Goal: Task Accomplishment & Management: Complete application form

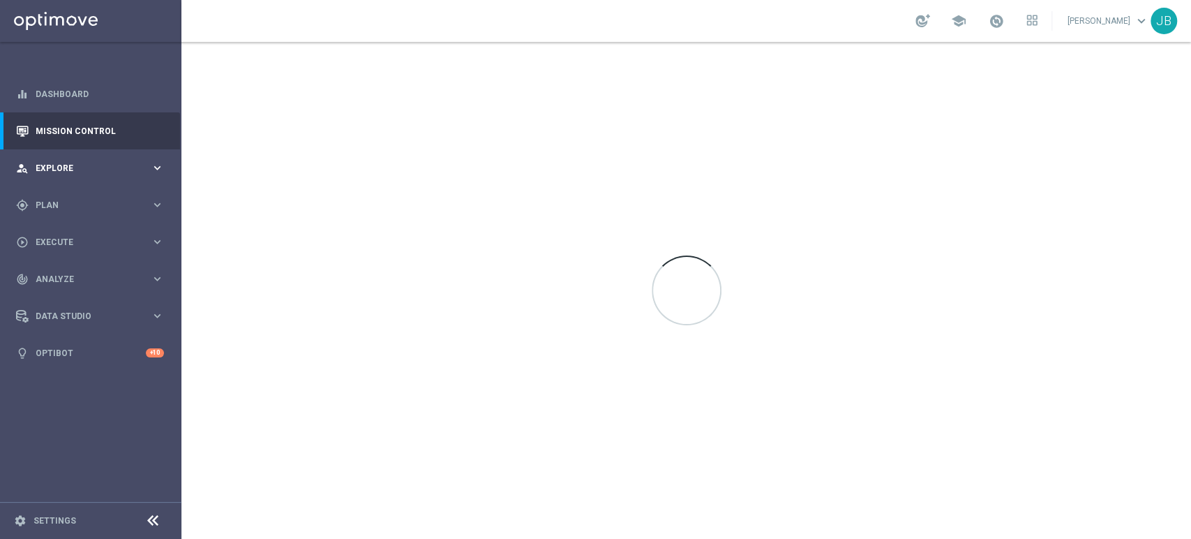
click at [77, 163] on div "person_search Explore" at bounding box center [83, 168] width 135 height 13
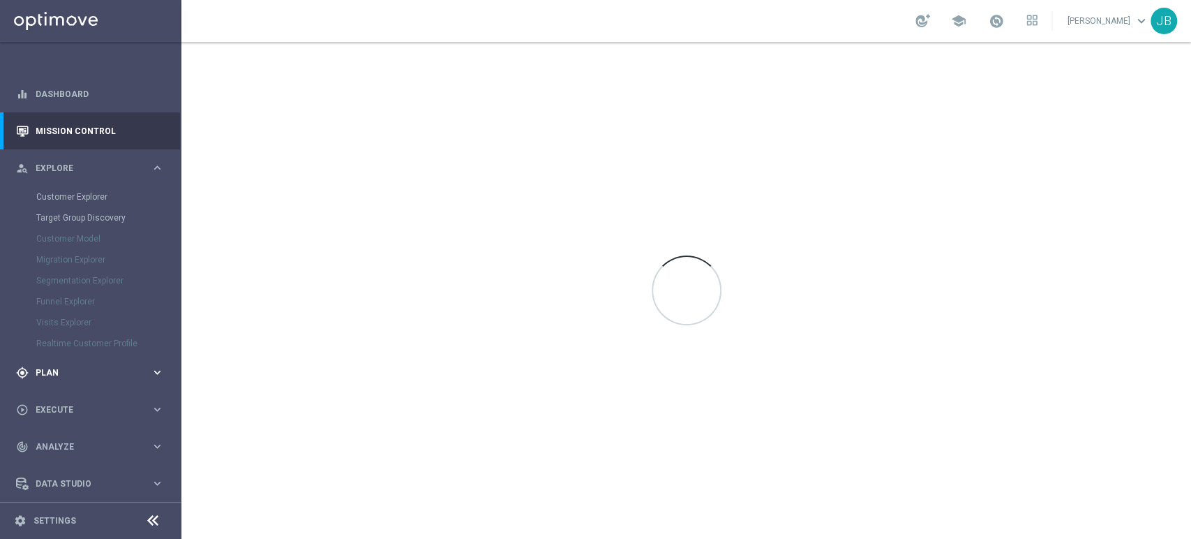
click at [59, 373] on span "Plan" at bounding box center [93, 373] width 115 height 8
click at [91, 234] on link "Target Groups" at bounding box center [90, 233] width 109 height 11
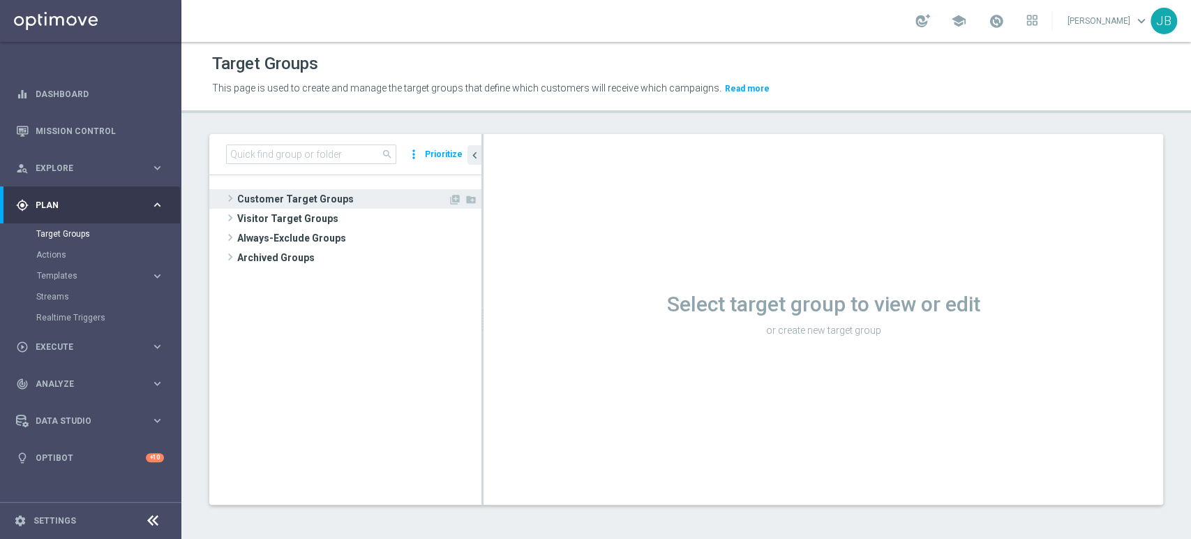
click at [335, 205] on span "Customer Target Groups" at bounding box center [342, 199] width 211 height 20
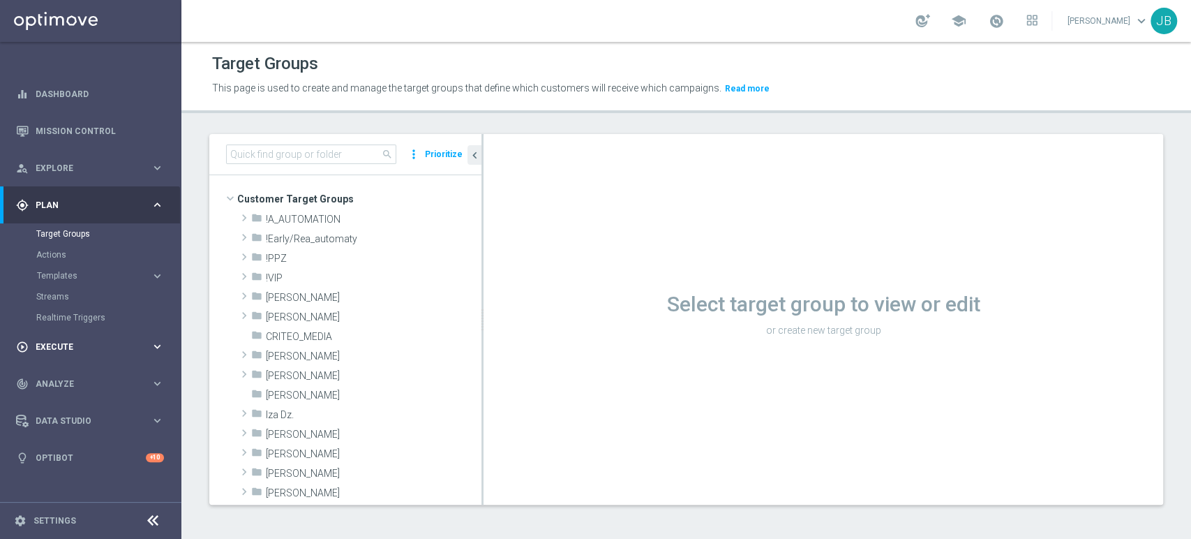
click at [104, 343] on span "Execute" at bounding box center [93, 347] width 115 height 8
click at [77, 269] on link "Campaign Builder" at bounding box center [90, 270] width 109 height 11
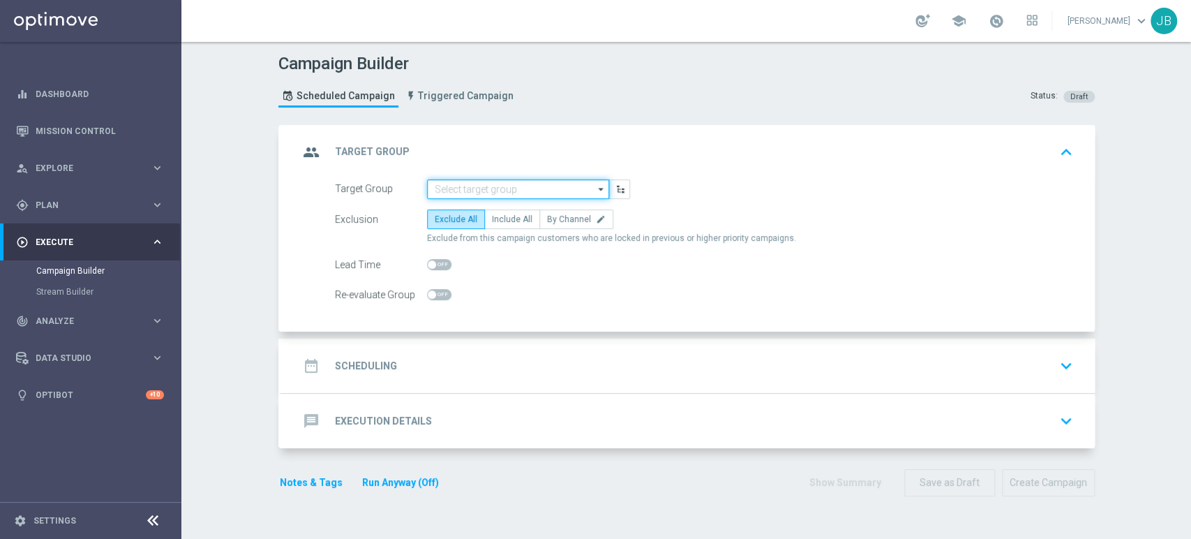
click at [480, 179] on input at bounding box center [518, 189] width 182 height 20
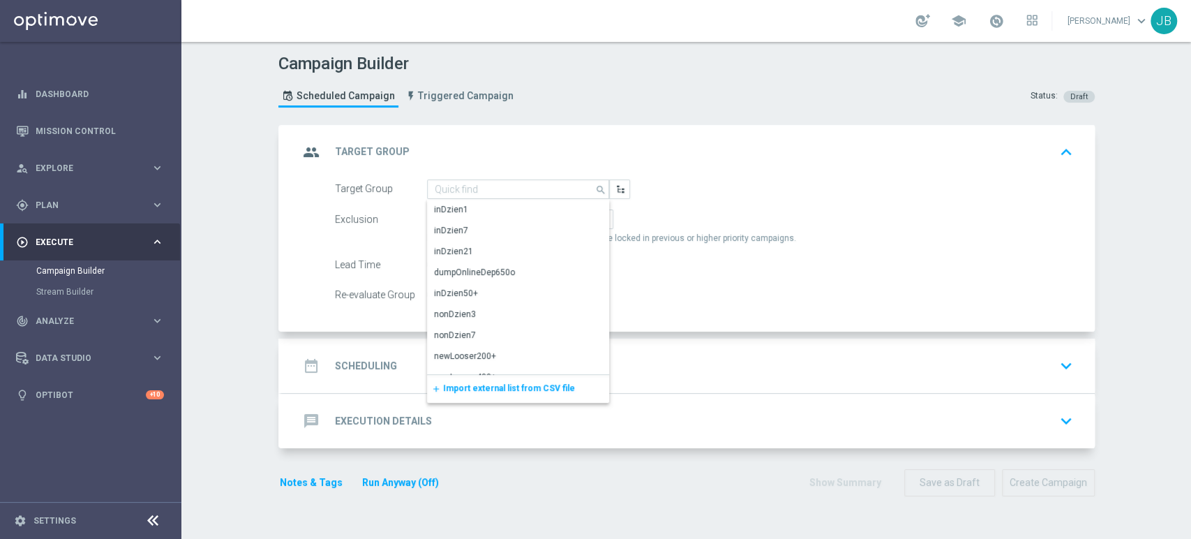
click at [458, 394] on div "add Import external list from CSV file" at bounding box center [518, 389] width 182 height 28
click at [464, 388] on span "Import external list from CSV file" at bounding box center [509, 388] width 132 height 10
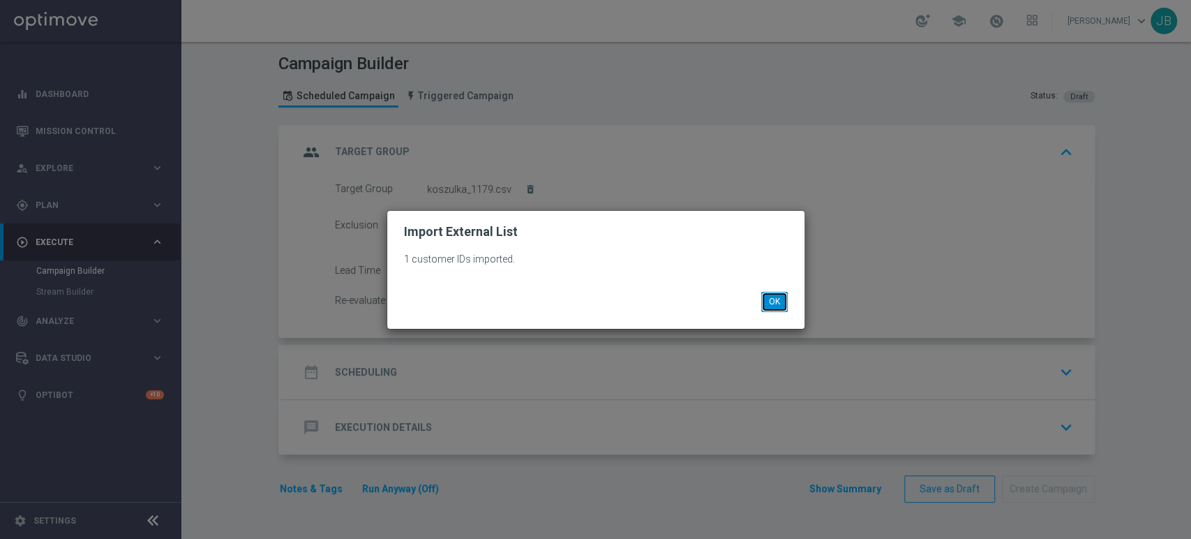
click at [761, 304] on button "OK" at bounding box center [774, 302] width 27 height 20
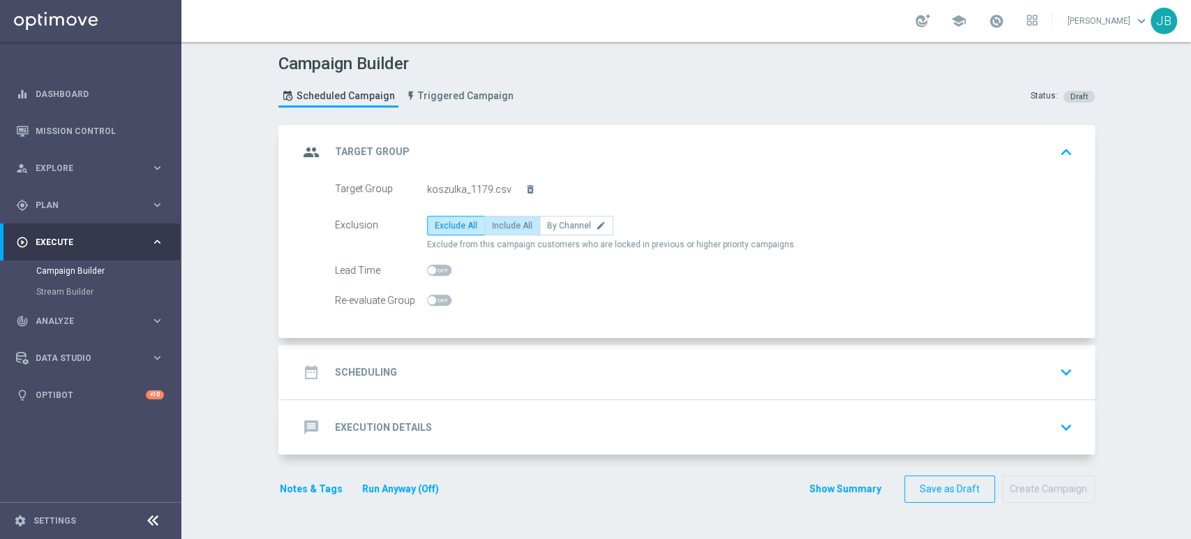
click at [507, 225] on span "Include All" at bounding box center [512, 226] width 40 height 10
click at [501, 225] on input "Include All" at bounding box center [496, 227] width 9 height 9
radio input "true"
click at [498, 367] on div "date_range Scheduling keyboard_arrow_down" at bounding box center [689, 372] width 780 height 27
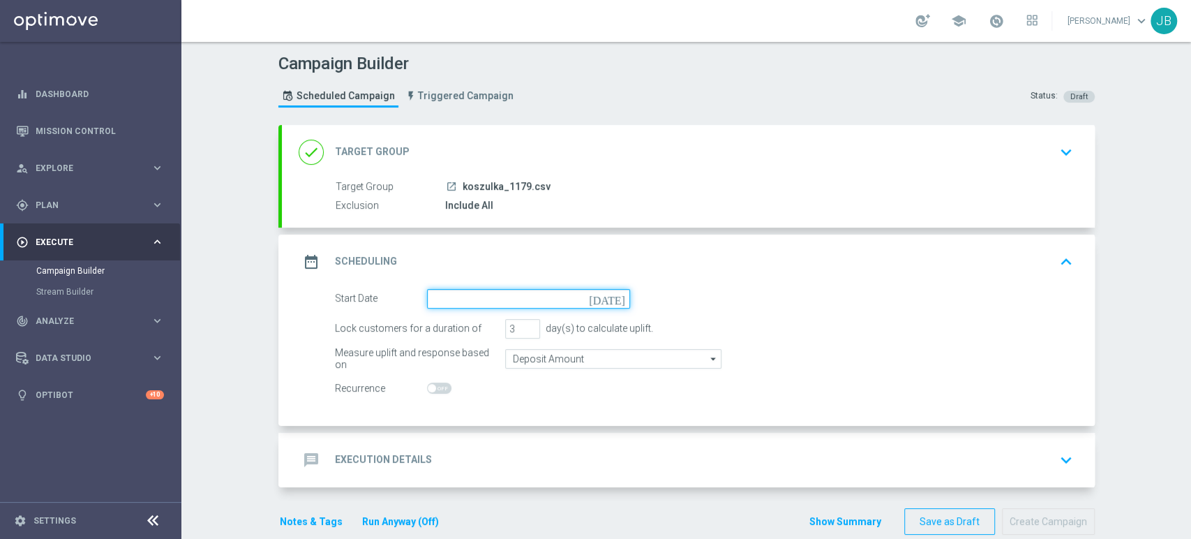
click at [456, 292] on input at bounding box center [528, 299] width 203 height 20
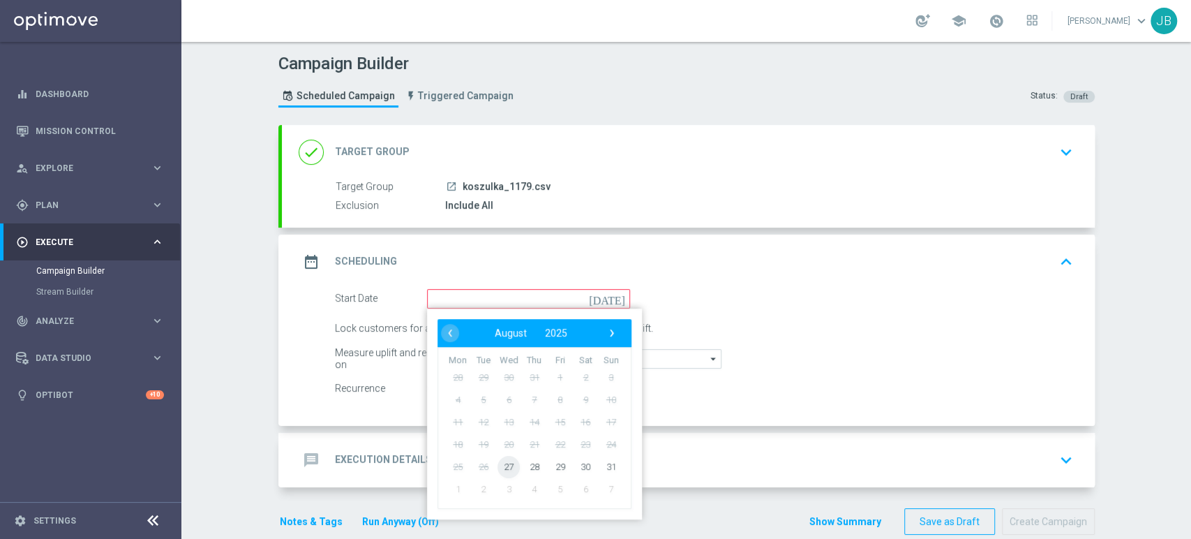
click at [505, 473] on span "27" at bounding box center [509, 466] width 22 height 22
type input "27 Aug 2025"
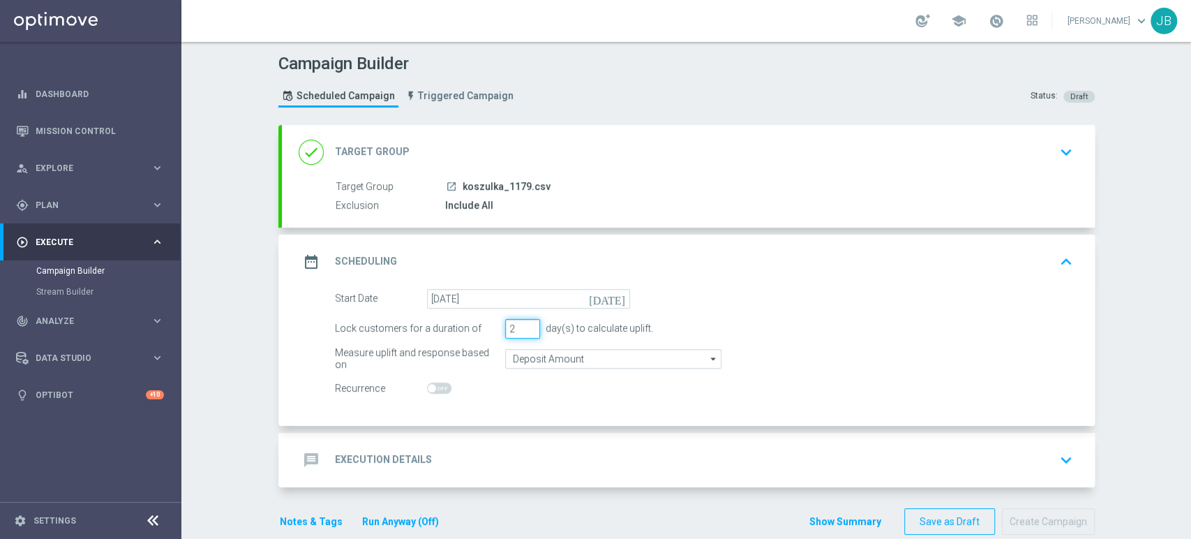
click at [525, 332] on input "2" at bounding box center [522, 329] width 35 height 20
type input "1"
click at [525, 332] on input "1" at bounding box center [522, 329] width 35 height 20
click at [1110, 291] on div "Campaign Builder Scheduled Campaign Triggered Campaign Status: Draft done Targe…" at bounding box center [686, 290] width 1010 height 497
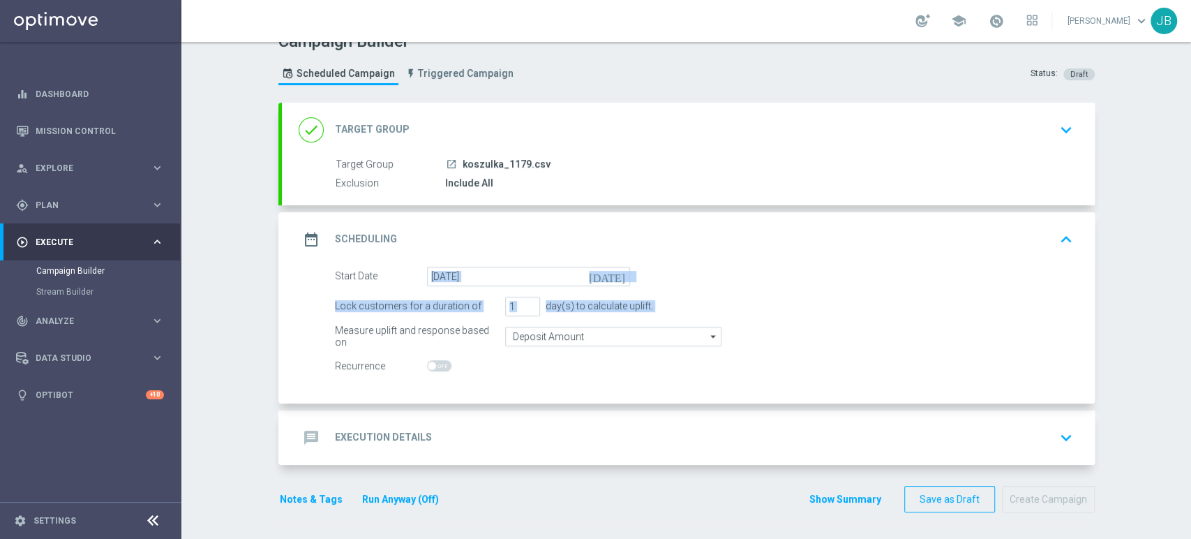
drag, startPoint x: 1190, startPoint y: 296, endPoint x: 1190, endPoint y: 345, distance: 48.9
click at [1190, 345] on div "Campaign Builder Scheduled Campaign Triggered Campaign Status: Draft done Targe…" at bounding box center [686, 290] width 1010 height 497
click at [720, 404] on accordion "done Target Group keyboard_arrow_down Target Group launch koszulka_1179.csv Exc…" at bounding box center [686, 284] width 817 height 362
click at [698, 424] on div "message Execution Details keyboard_arrow_down" at bounding box center [689, 437] width 780 height 27
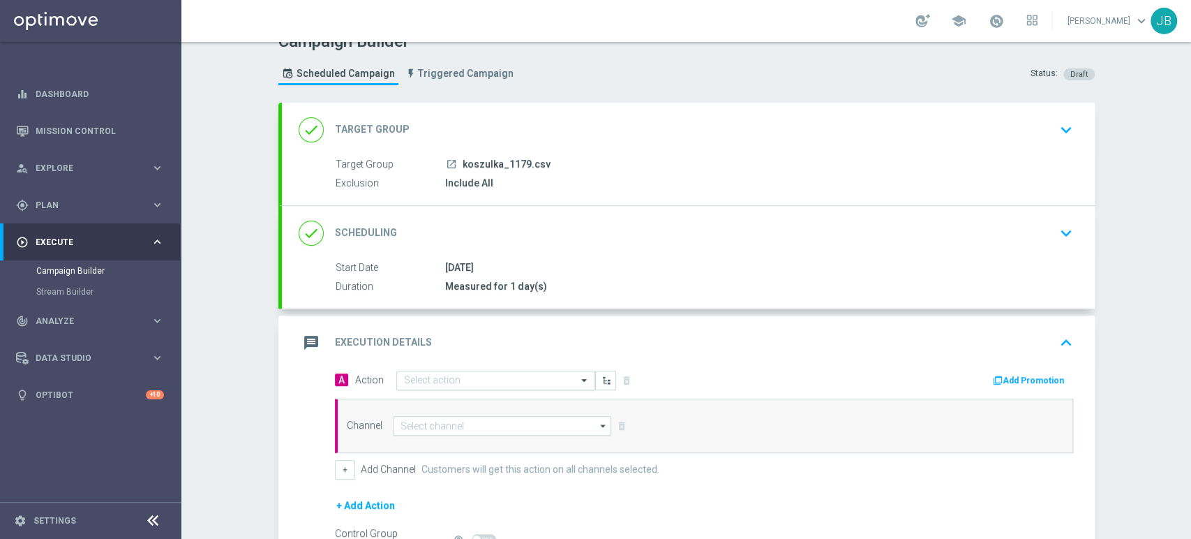
click at [438, 387] on div "Select action" at bounding box center [495, 381] width 199 height 20
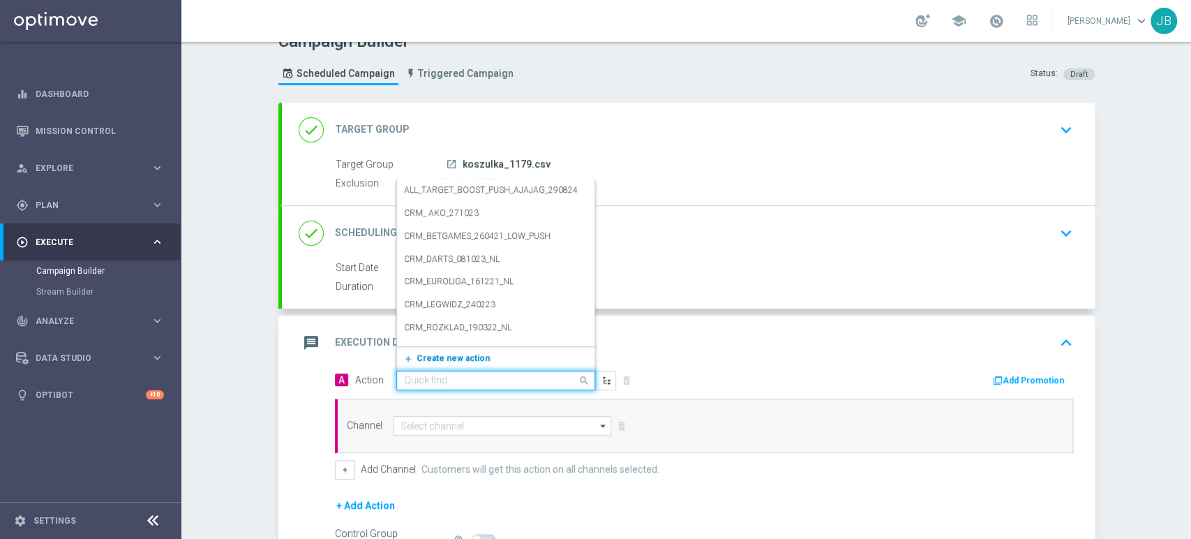
click at [437, 359] on span "Create new action" at bounding box center [453, 358] width 73 height 10
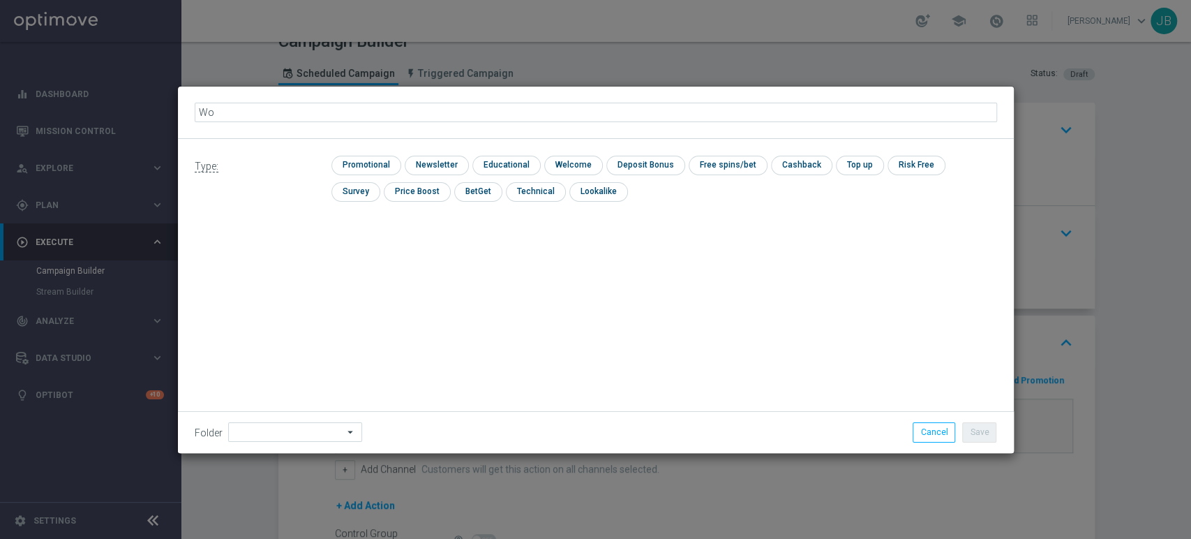
type input "W"
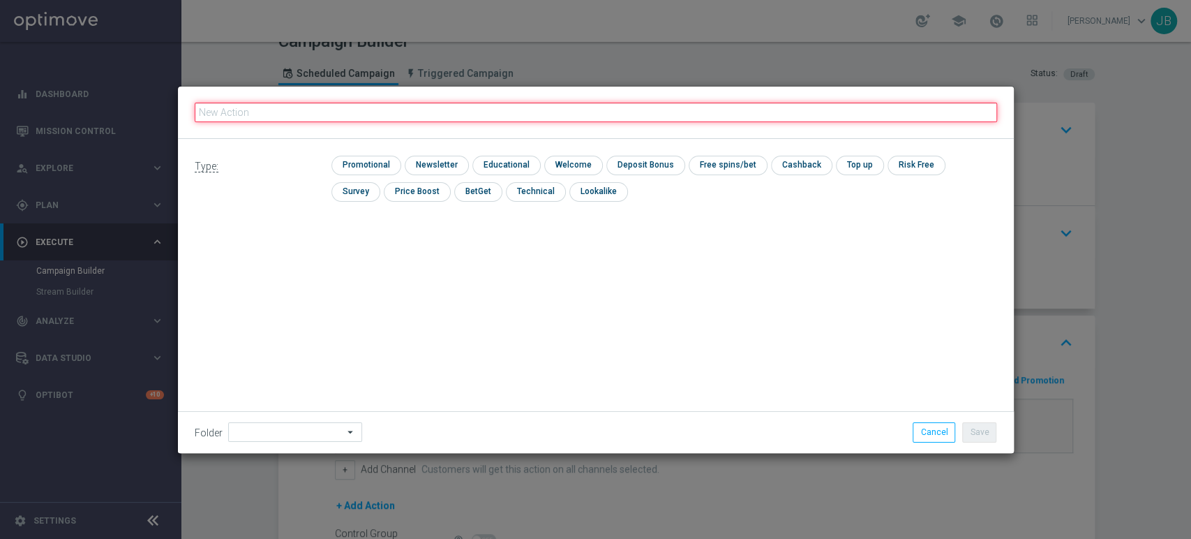
paste input "(LPZ - SMS) Koszulka_1179"
type input "(LPZ - SMS) Koszulka_1179"
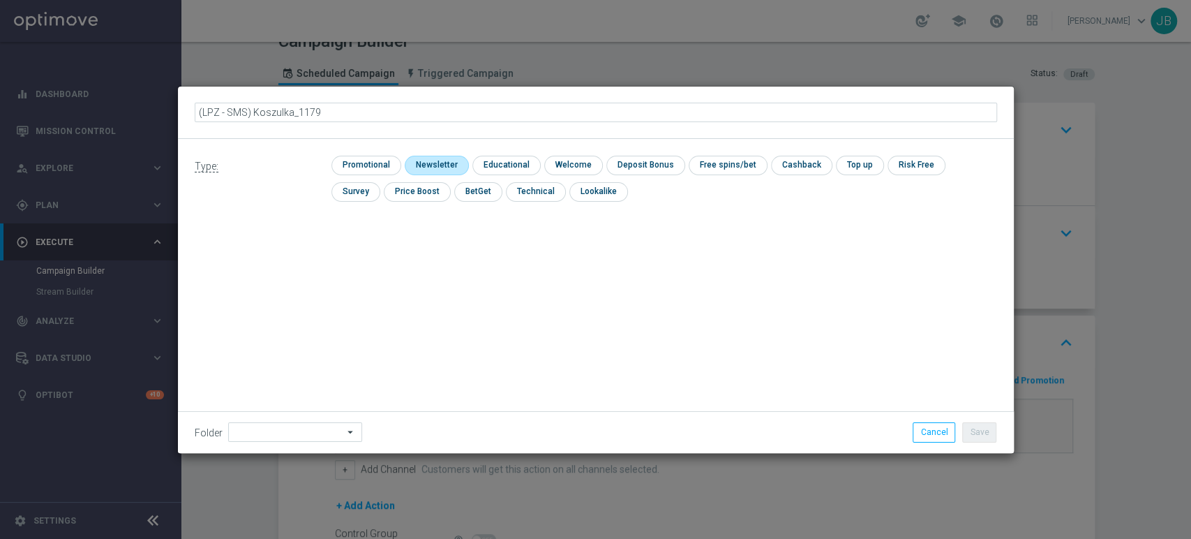
click at [413, 158] on input "checkbox" at bounding box center [435, 165] width 61 height 19
checkbox input "true"
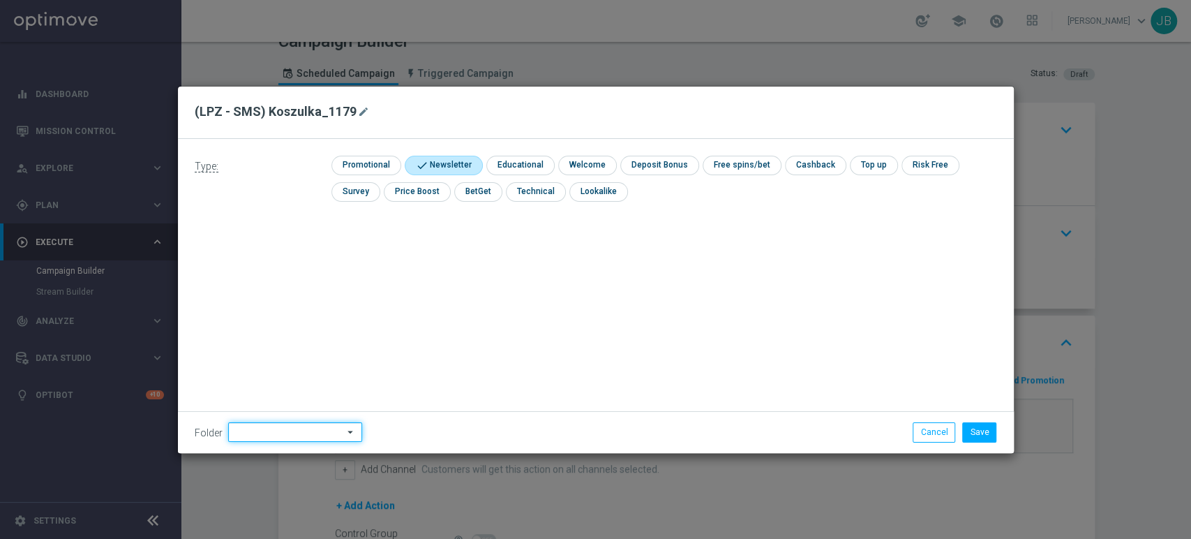
click at [251, 429] on input at bounding box center [295, 432] width 134 height 20
click at [289, 285] on div "Justyna B." at bounding box center [293, 291] width 130 height 20
type input "Justyna B."
click at [979, 424] on button "Save" at bounding box center [980, 432] width 34 height 20
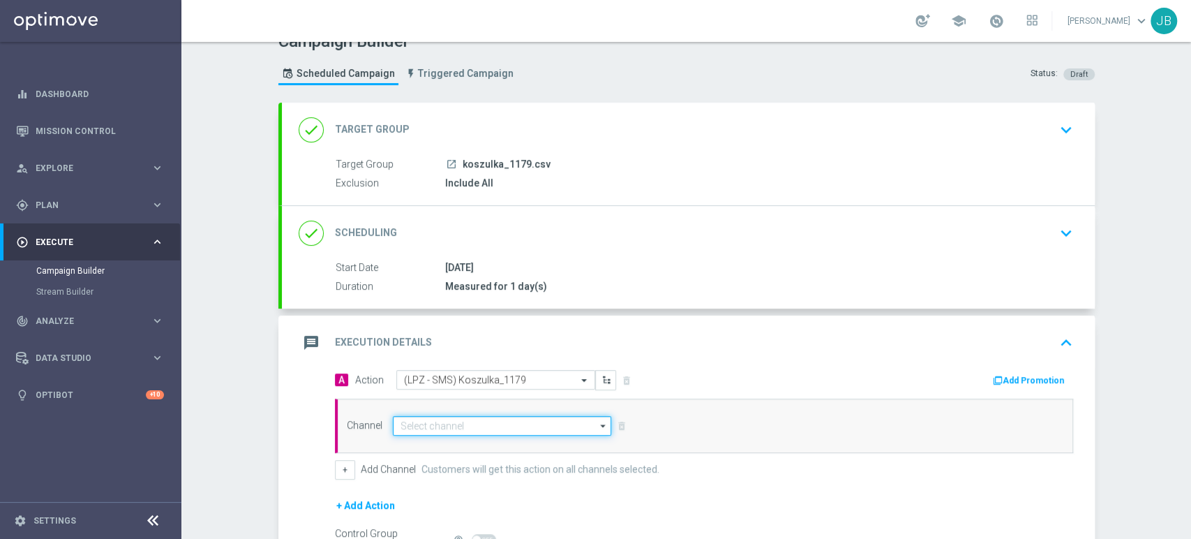
click at [426, 423] on input at bounding box center [502, 426] width 219 height 20
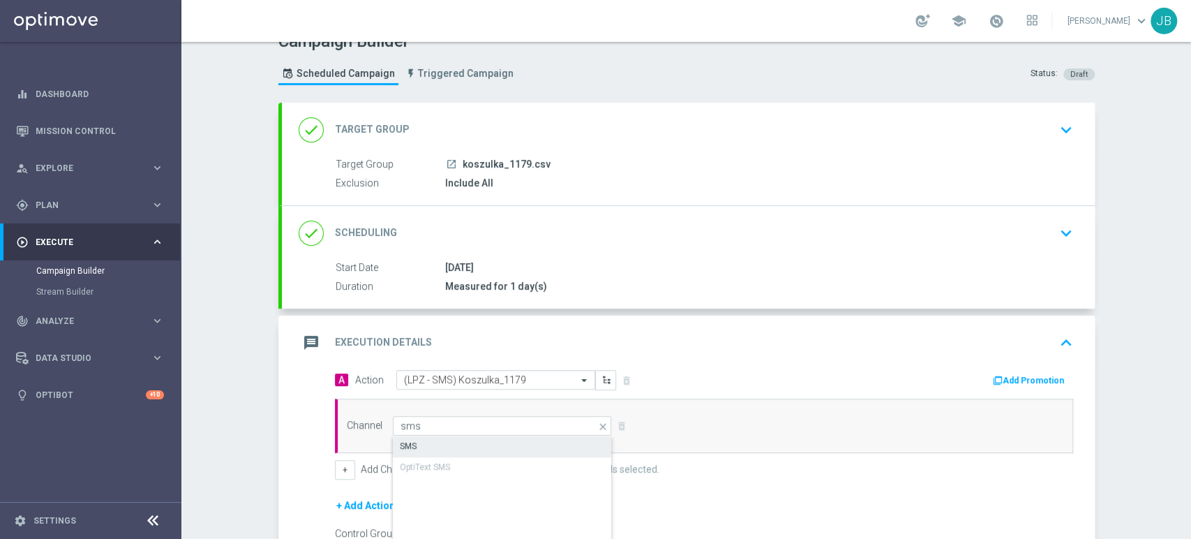
click at [422, 440] on div "SMS" at bounding box center [503, 446] width 220 height 20
type input "SMS"
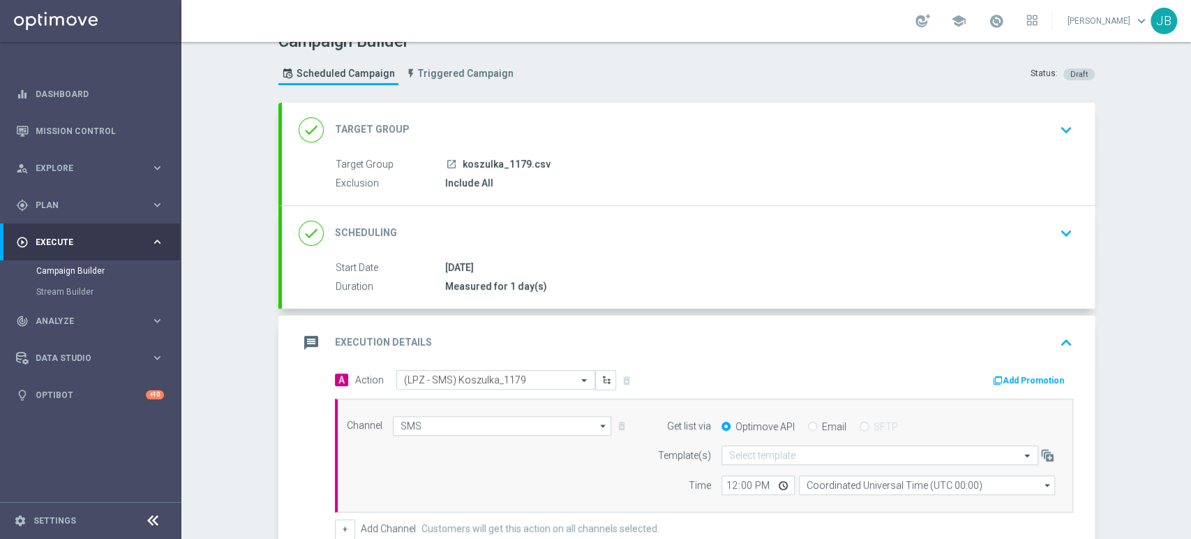
scroll to position [241, 0]
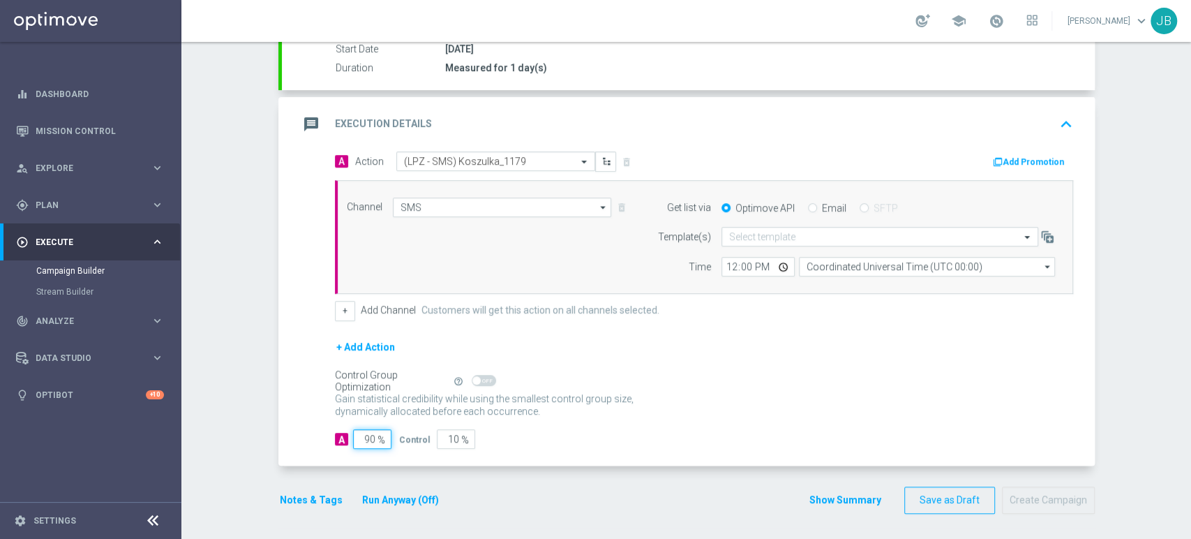
click at [362, 438] on input "90" at bounding box center [372, 439] width 38 height 20
type input "0"
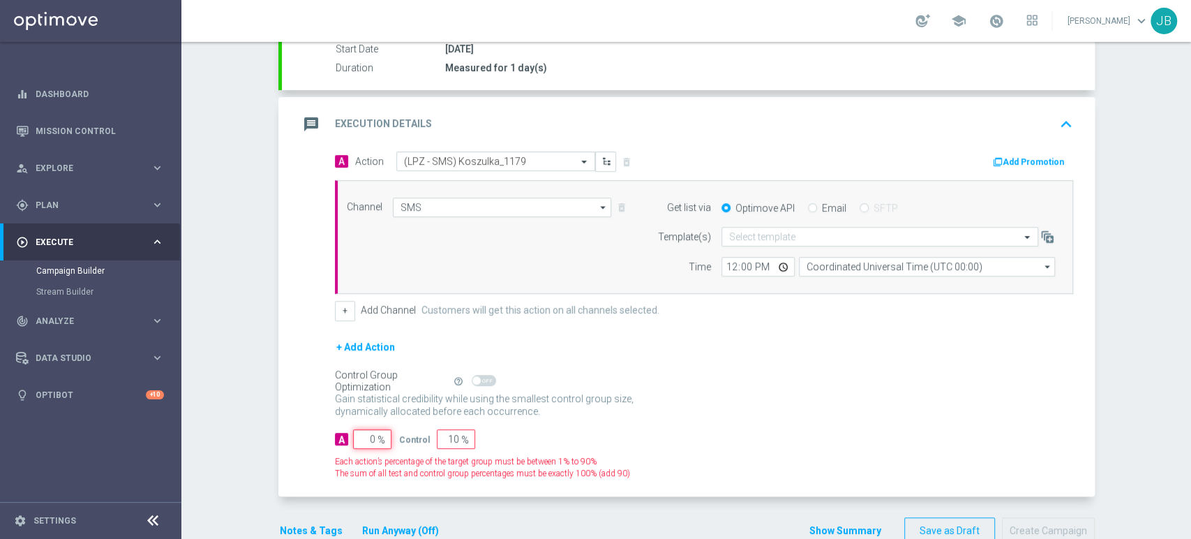
type input "100"
type input "0"
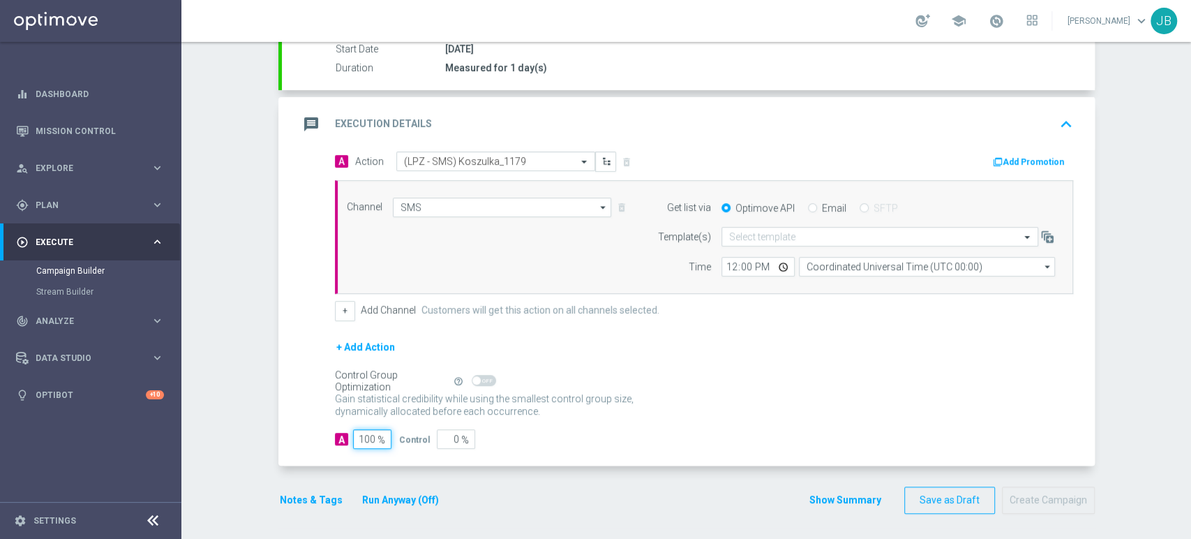
type input "100"
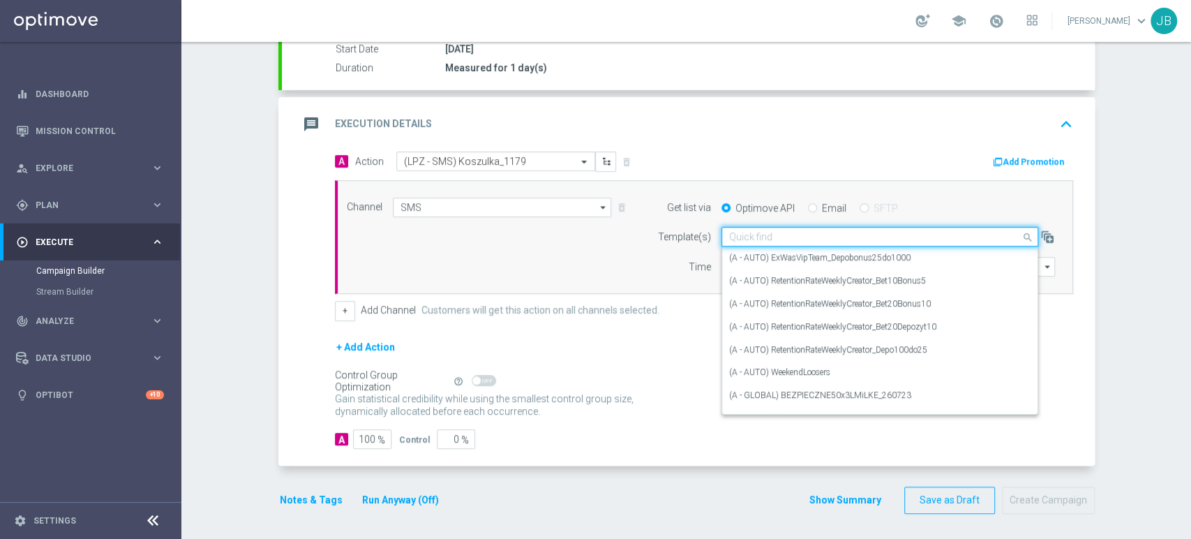
click at [762, 233] on input "text" at bounding box center [866, 237] width 274 height 12
paste input "(LPZ - SMS) Koszulka_1179"
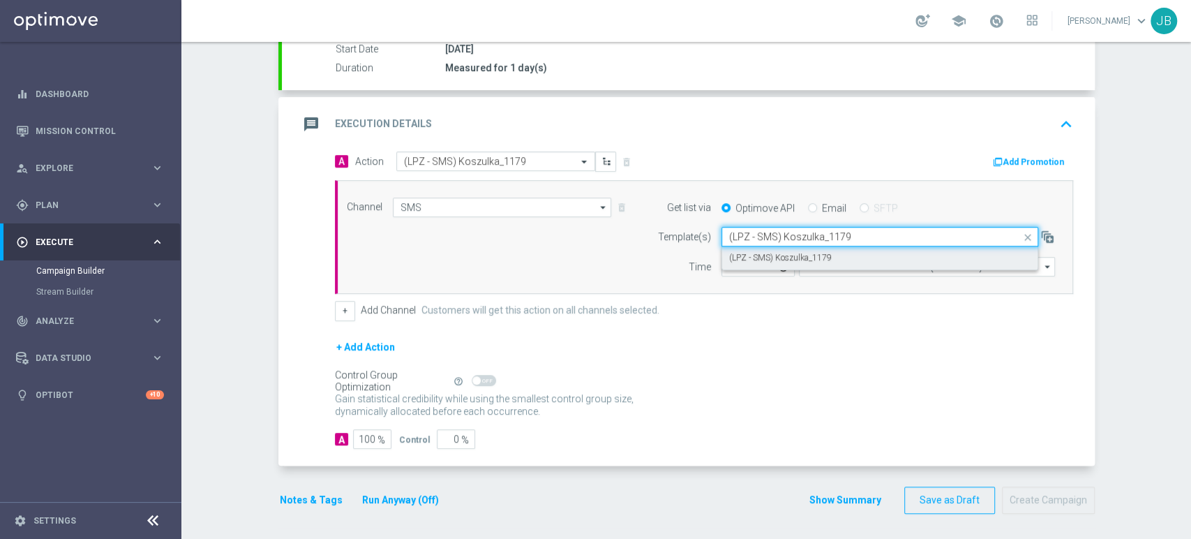
click at [762, 248] on div "(LPZ - SMS) Koszulka_1179" at bounding box center [880, 257] width 302 height 23
type input "(LPZ - SMS) Koszulka_1179"
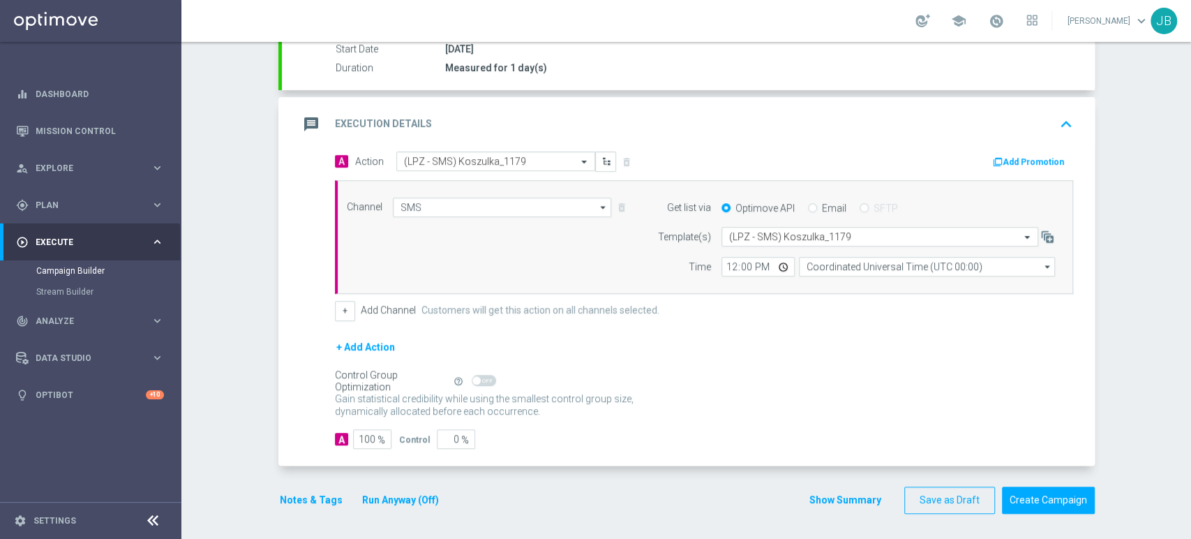
click at [1190, 109] on div "Campaign Builder Scheduled Campaign Triggered Campaign Status: Draft done Targe…" at bounding box center [686, 290] width 1010 height 497
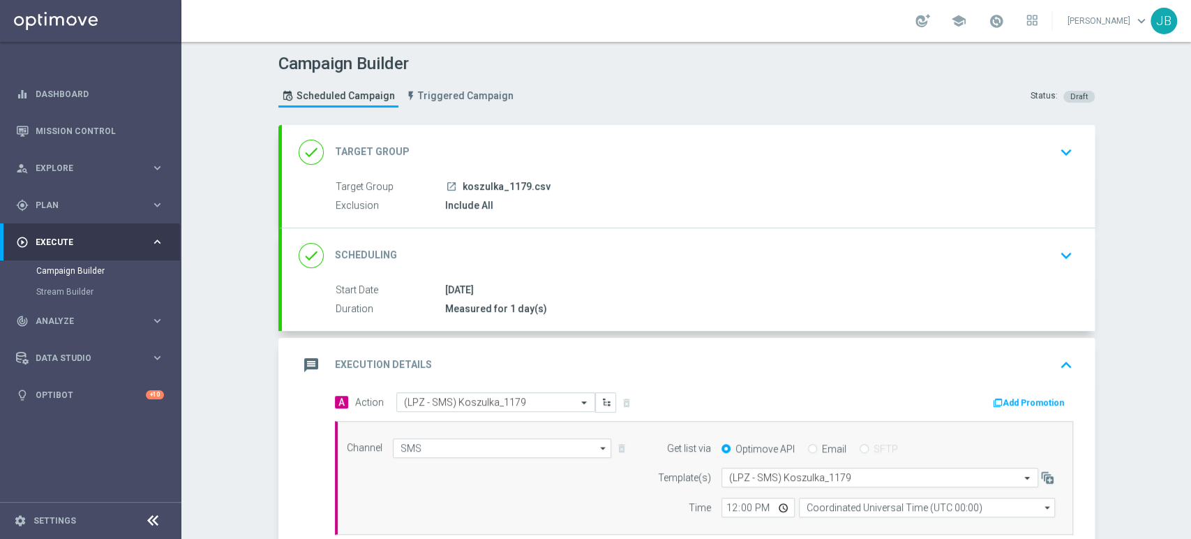
click at [977, 168] on div "done Target Group keyboard_arrow_down" at bounding box center [688, 152] width 813 height 54
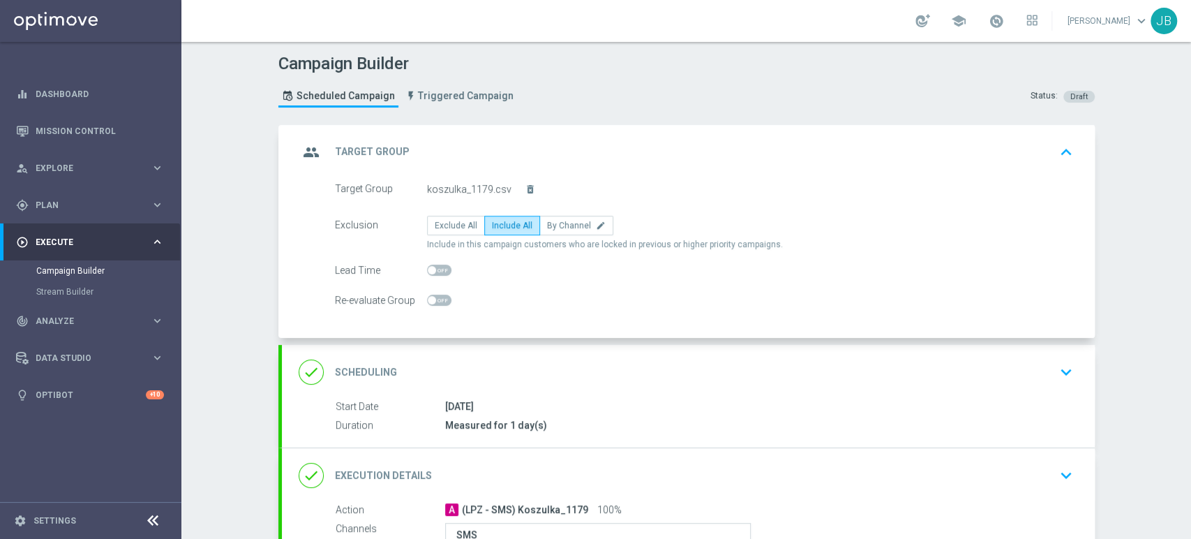
click at [977, 168] on div "group Target Group keyboard_arrow_up" at bounding box center [688, 152] width 813 height 54
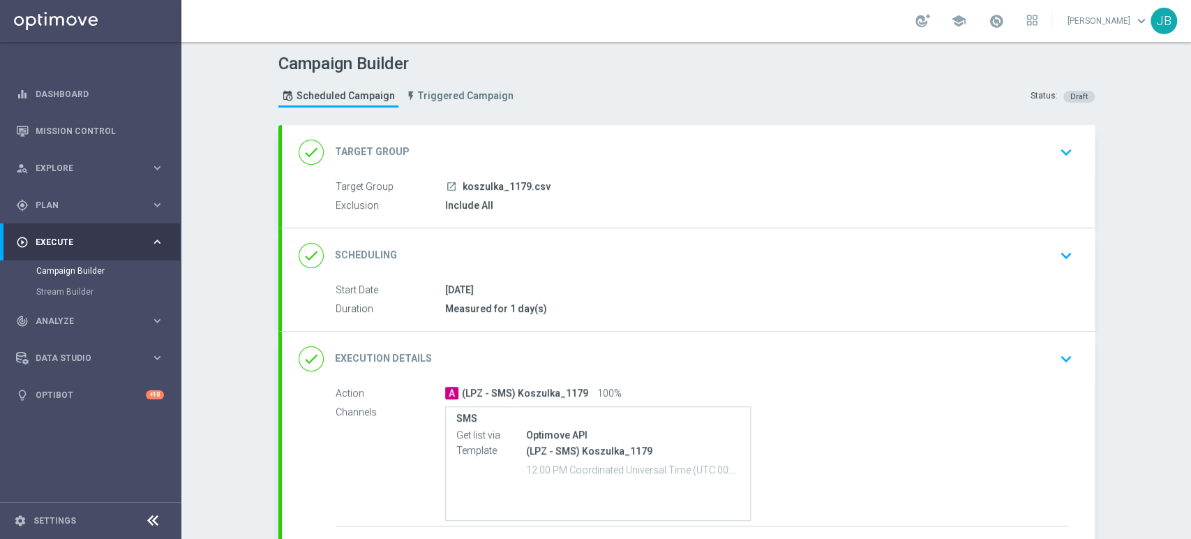
click at [960, 262] on div "done Scheduling keyboard_arrow_down" at bounding box center [689, 255] width 780 height 27
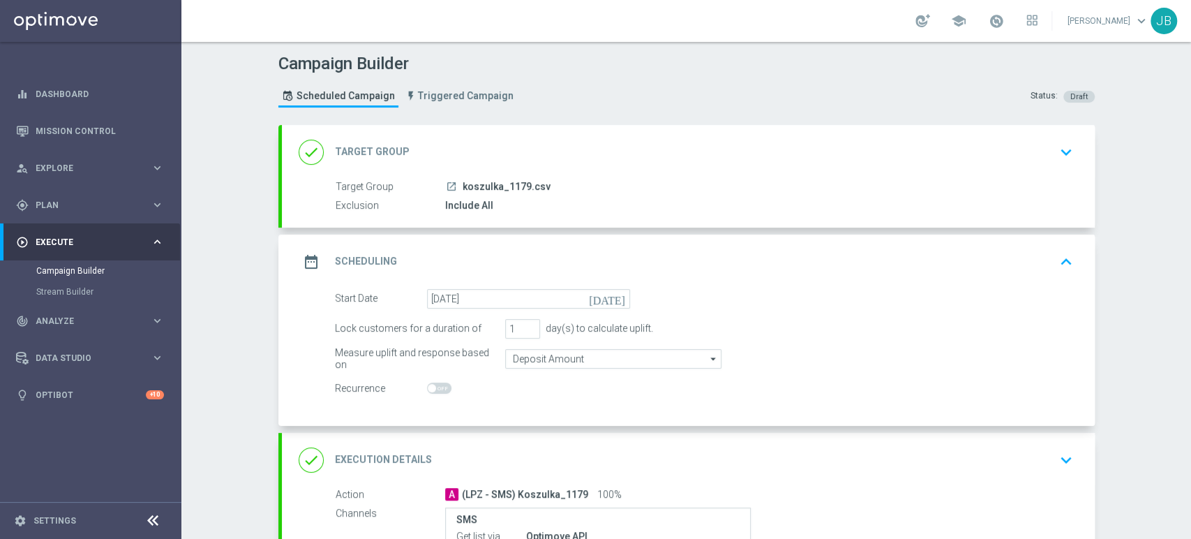
click at [960, 262] on div "date_range Scheduling keyboard_arrow_up" at bounding box center [689, 261] width 780 height 27
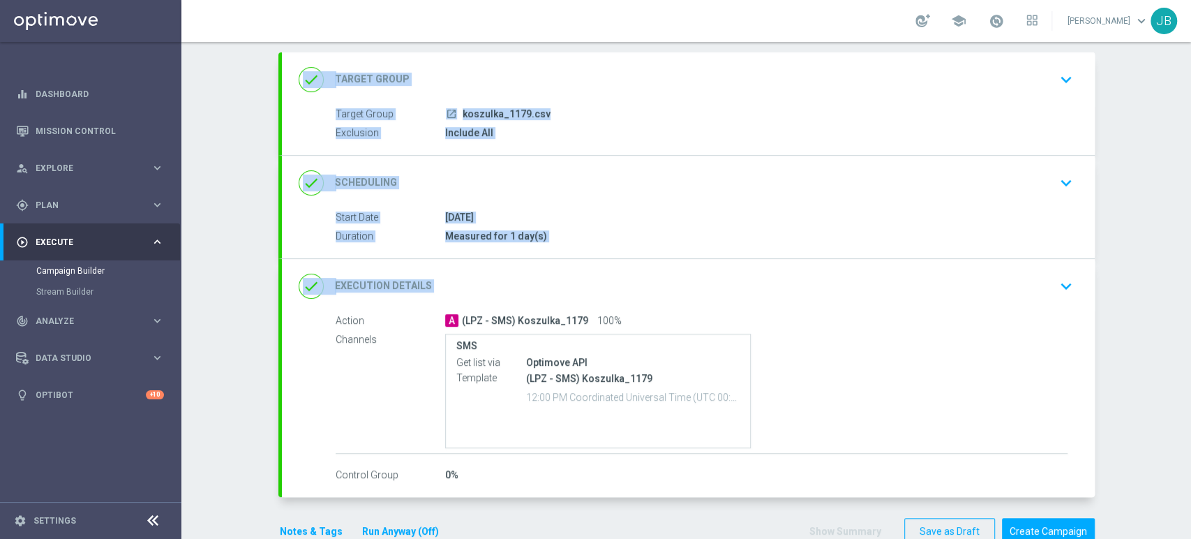
scroll to position [104, 0]
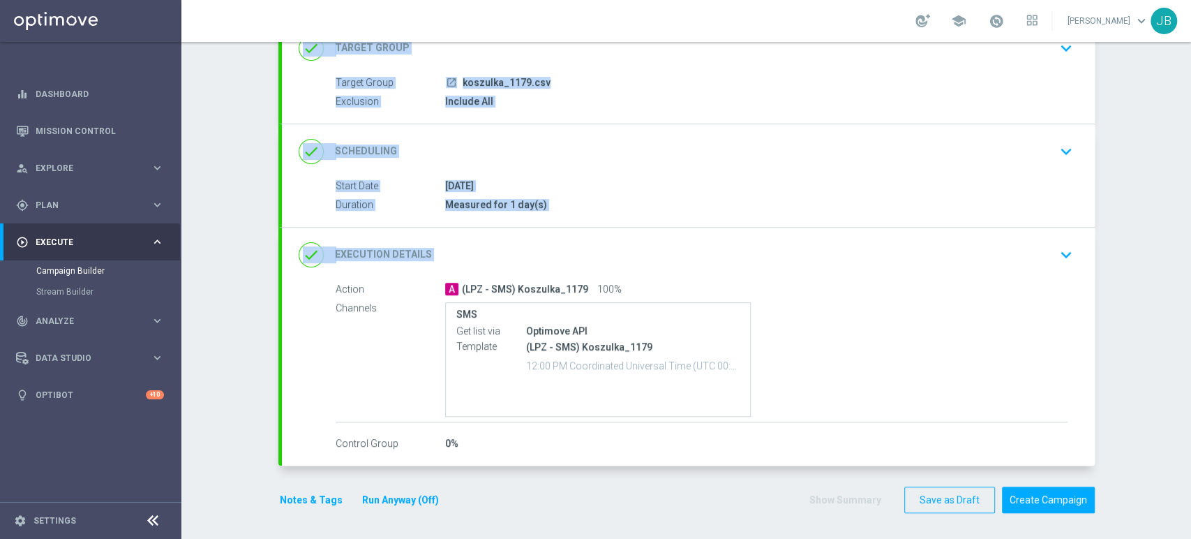
drag, startPoint x: 1190, startPoint y: 177, endPoint x: 1190, endPoint y: 274, distance: 97.0
click at [1190, 274] on div "Campaign Builder Scheduled Campaign Triggered Campaign Status: Draft done Targe…" at bounding box center [686, 290] width 1010 height 497
click at [1043, 252] on div "done Execution Details keyboard_arrow_down" at bounding box center [689, 254] width 780 height 27
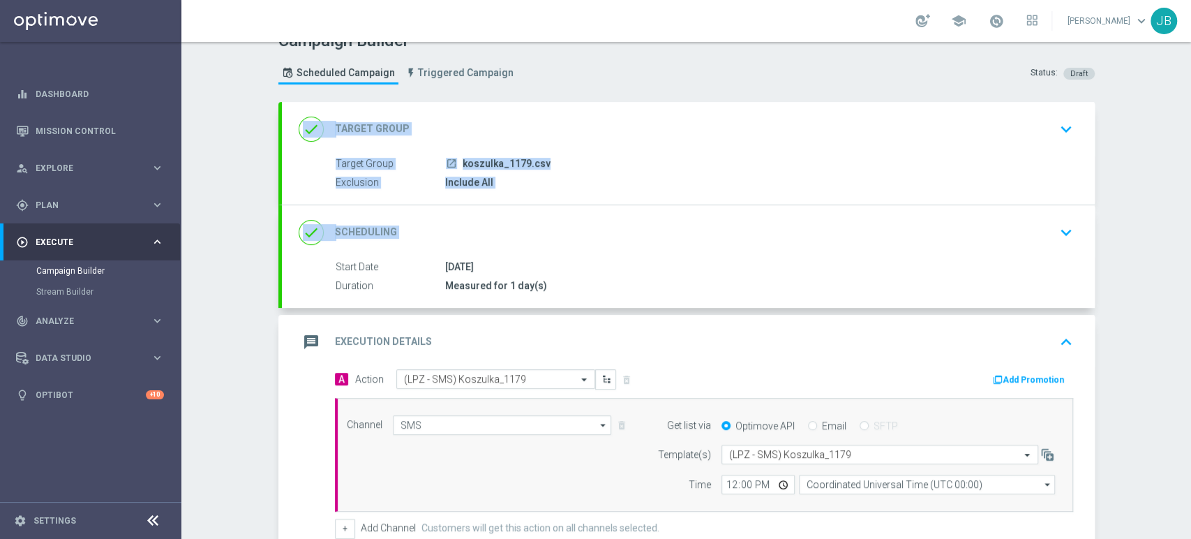
scroll to position [22, 0]
drag, startPoint x: 1190, startPoint y: 134, endPoint x: 1190, endPoint y: 82, distance: 51.6
click at [1190, 82] on div "Campaign Builder Scheduled Campaign Triggered Campaign Status: Draft done Targe…" at bounding box center [686, 290] width 1010 height 497
click at [1161, 143] on div "Campaign Builder Scheduled Campaign Triggered Campaign Status: Draft done Targe…" at bounding box center [686, 290] width 1010 height 497
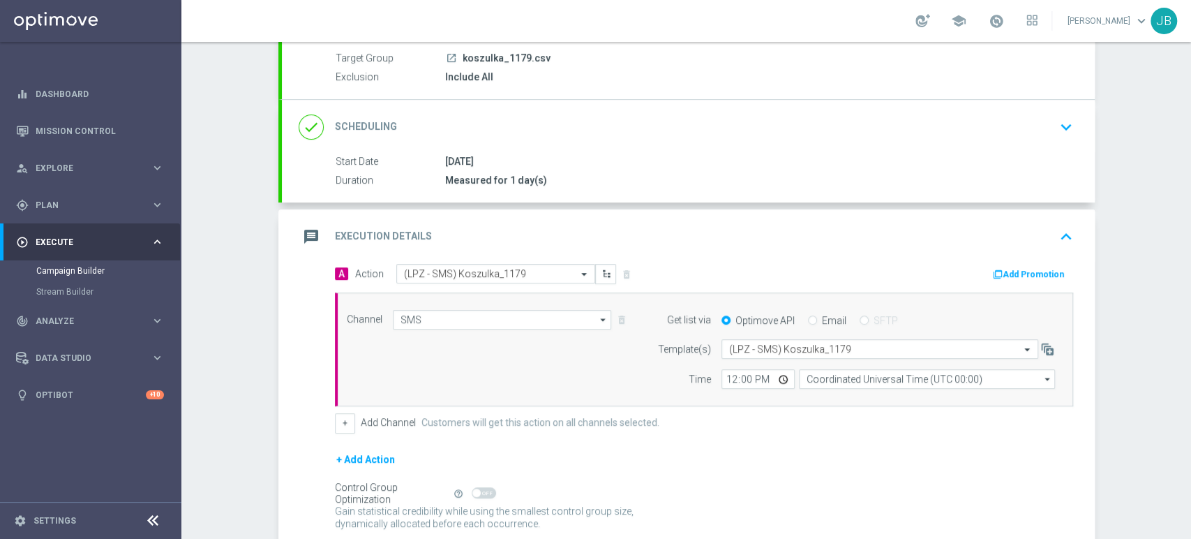
scroll to position [132, 0]
drag, startPoint x: 1190, startPoint y: 126, endPoint x: 1190, endPoint y: 195, distance: 69.8
click at [1190, 195] on div "Campaign Builder Scheduled Campaign Triggered Campaign Status: Draft done Targe…" at bounding box center [686, 290] width 1010 height 497
click at [1145, 198] on div "Campaign Builder Scheduled Campaign Triggered Campaign Status: Draft done Targe…" at bounding box center [686, 290] width 1010 height 497
drag, startPoint x: 1165, startPoint y: 206, endPoint x: 1165, endPoint y: 230, distance: 23.7
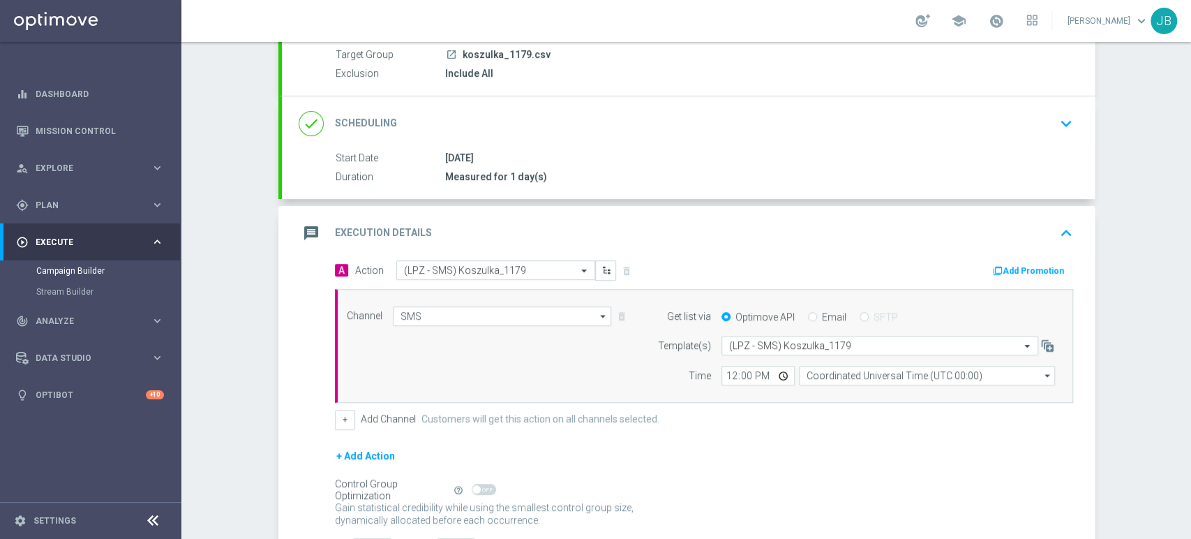
click at [1165, 230] on div "Campaign Builder Scheduled Campaign Triggered Campaign Status: Draft done Targe…" at bounding box center [686, 290] width 1010 height 497
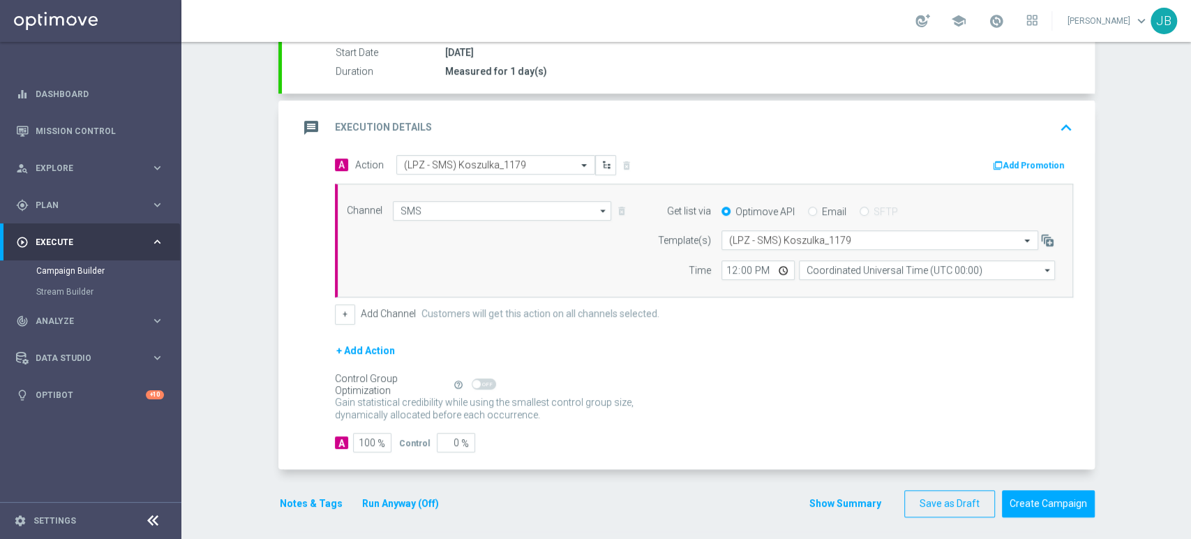
scroll to position [240, 0]
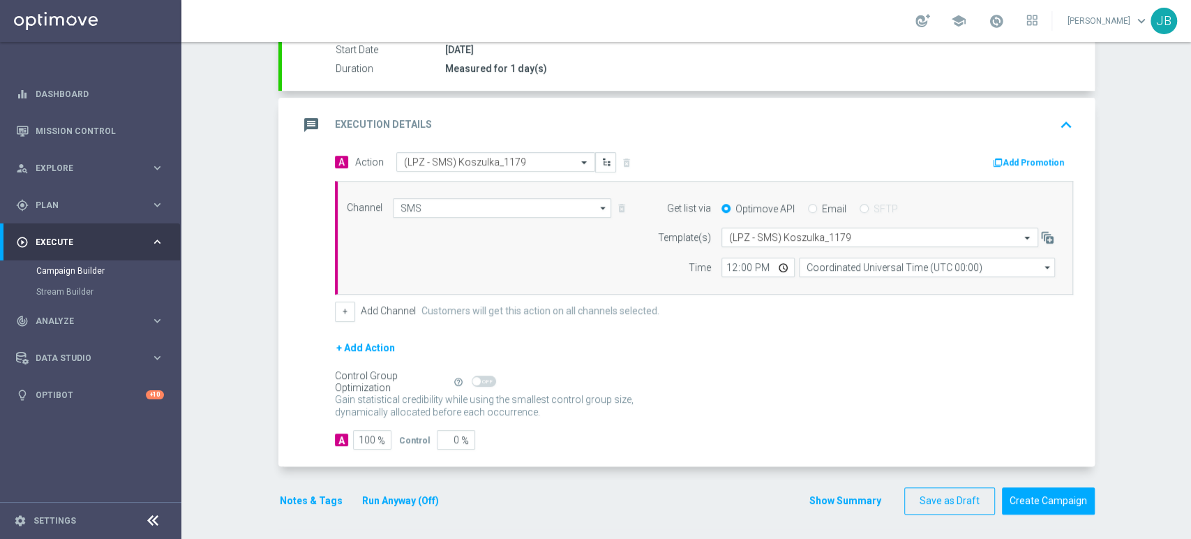
click at [714, 267] on div "12:00 Coordinated Universal Time (UTC 00:00) Coordinated Universal Time (UTC 00…" at bounding box center [888, 268] width 355 height 20
click at [727, 265] on input "12:00" at bounding box center [758, 268] width 73 height 20
type input "14:47"
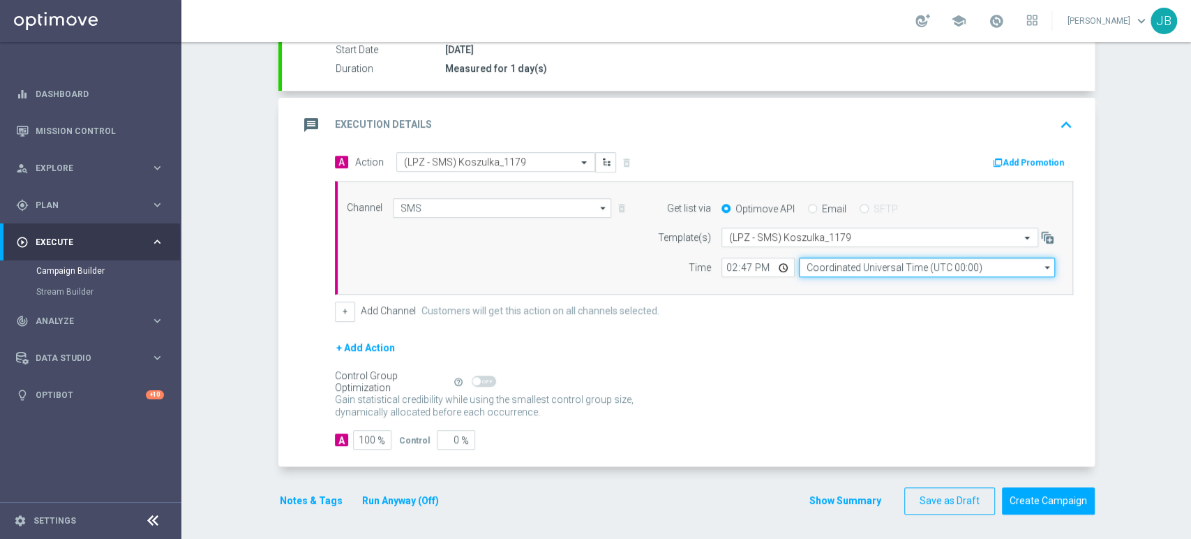
click at [815, 261] on input "Coordinated Universal Time (UTC 00:00)" at bounding box center [927, 268] width 256 height 20
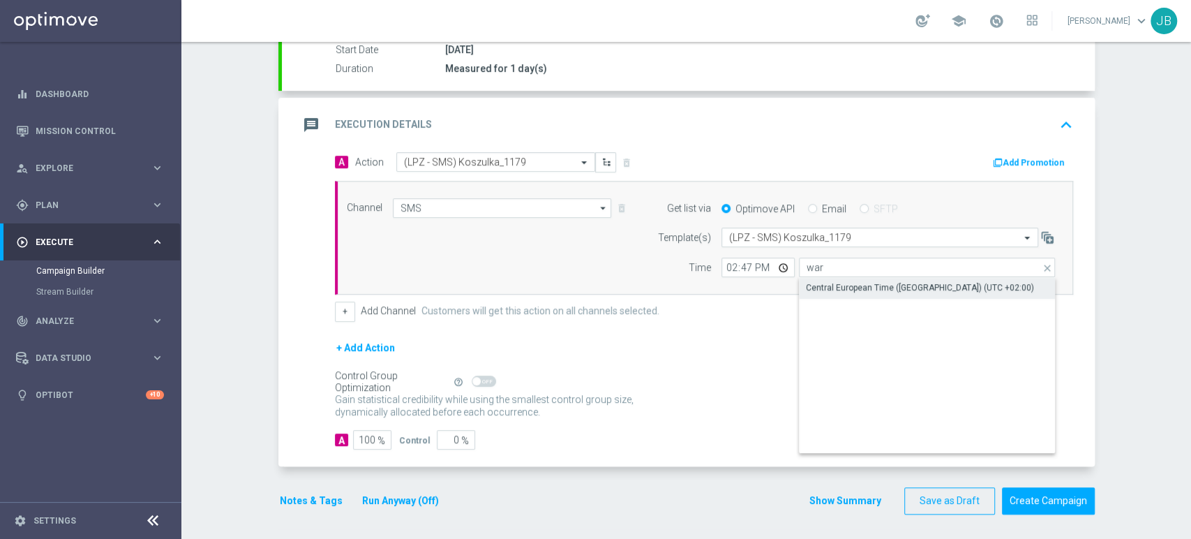
click at [819, 281] on div "Central European Time (Warsaw) (UTC +02:00)" at bounding box center [920, 287] width 228 height 13
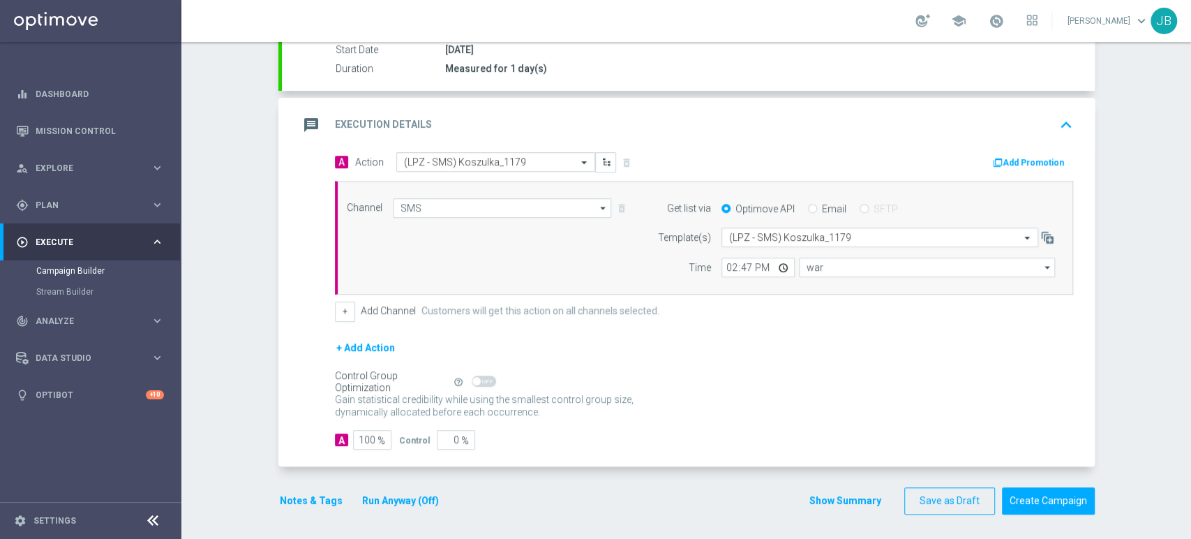
type input "Central European Time (Warsaw) (UTC +02:00)"
click at [1072, 491] on button "Create Campaign" at bounding box center [1048, 500] width 93 height 27
